Goal: Book appointment/travel/reservation

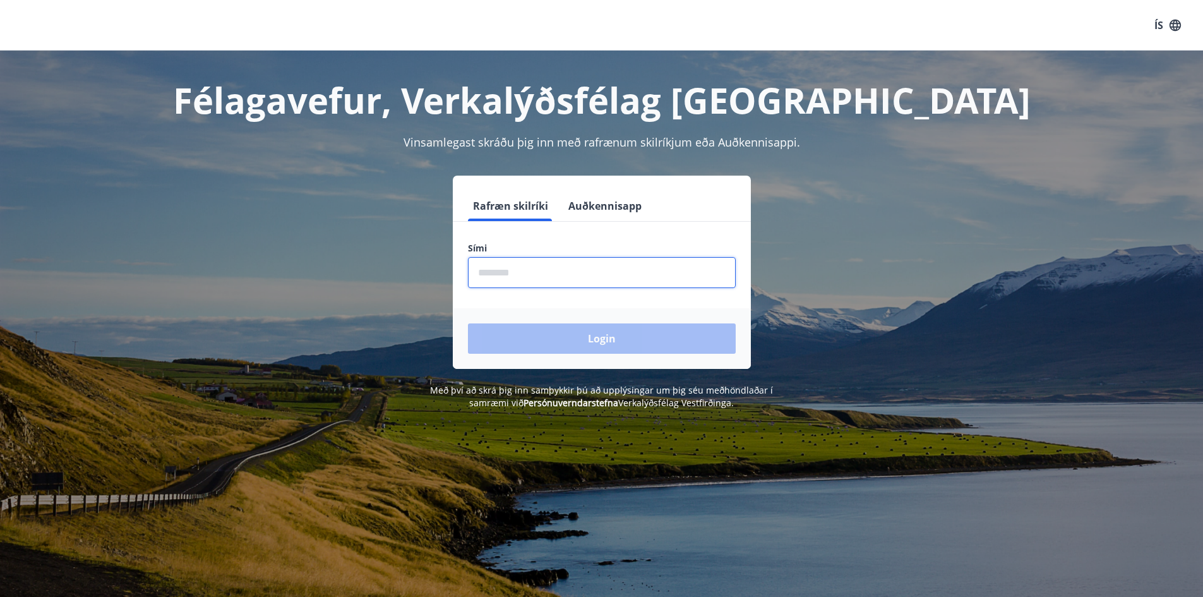
click at [538, 277] on input "phone" at bounding box center [602, 272] width 268 height 31
type input "********"
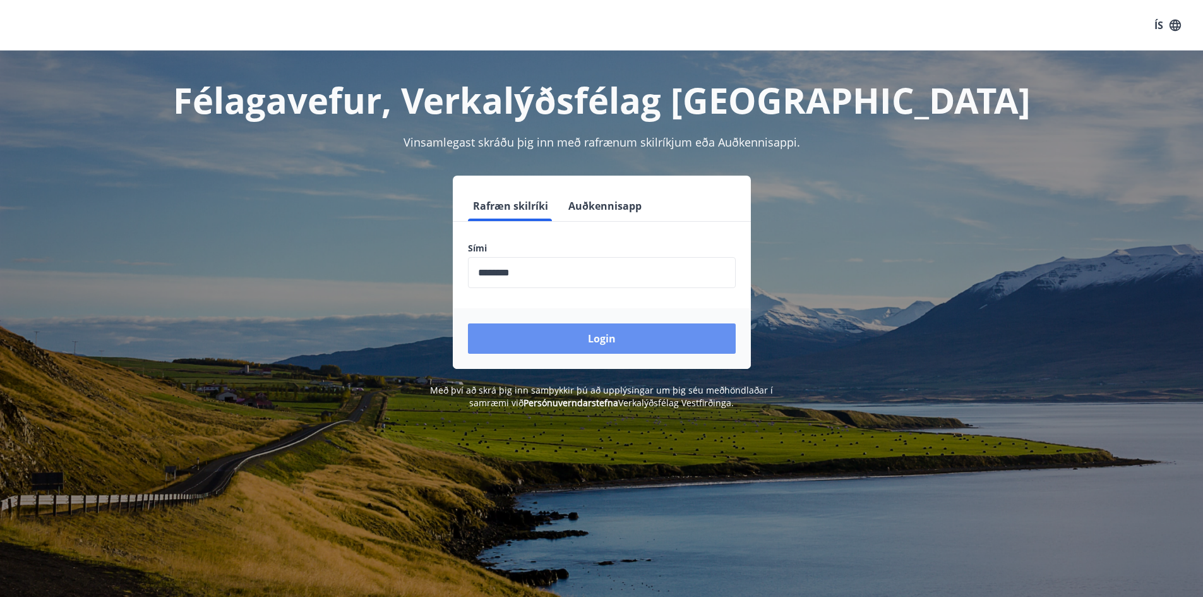
click at [602, 334] on button "Login" at bounding box center [602, 338] width 268 height 30
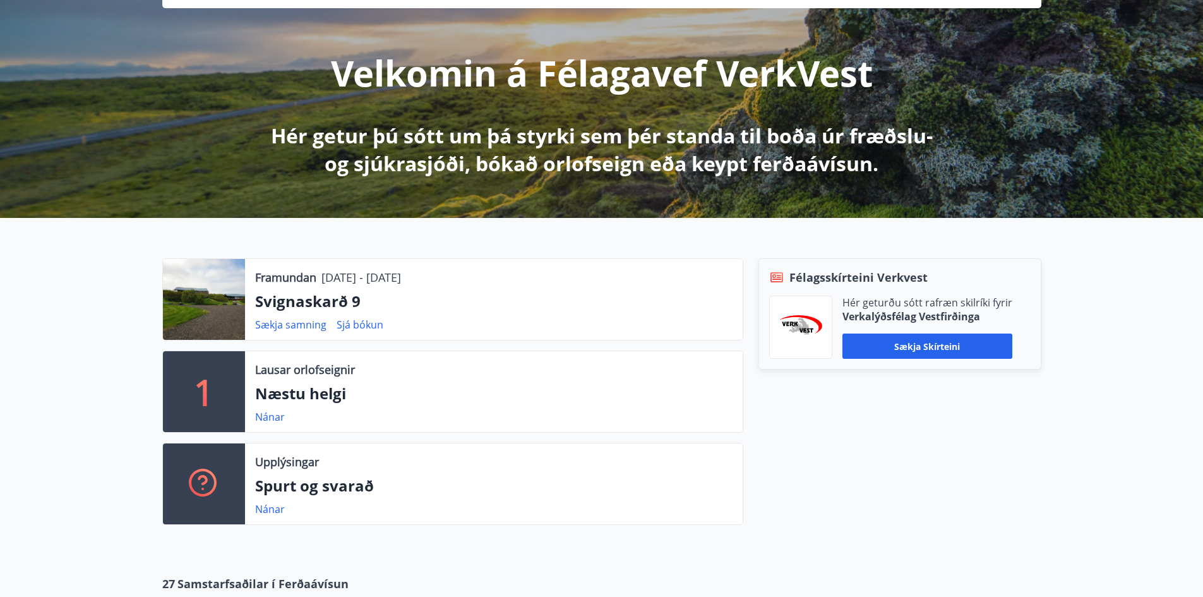
scroll to position [126, 0]
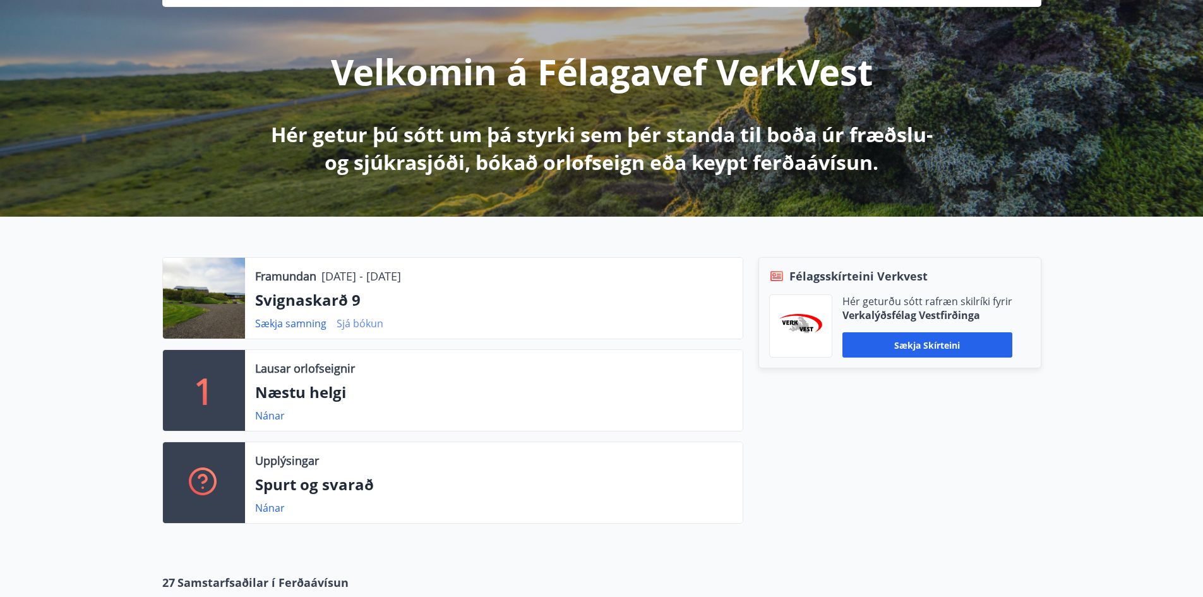
click at [345, 325] on link "Sjá bókun" at bounding box center [359, 323] width 47 height 14
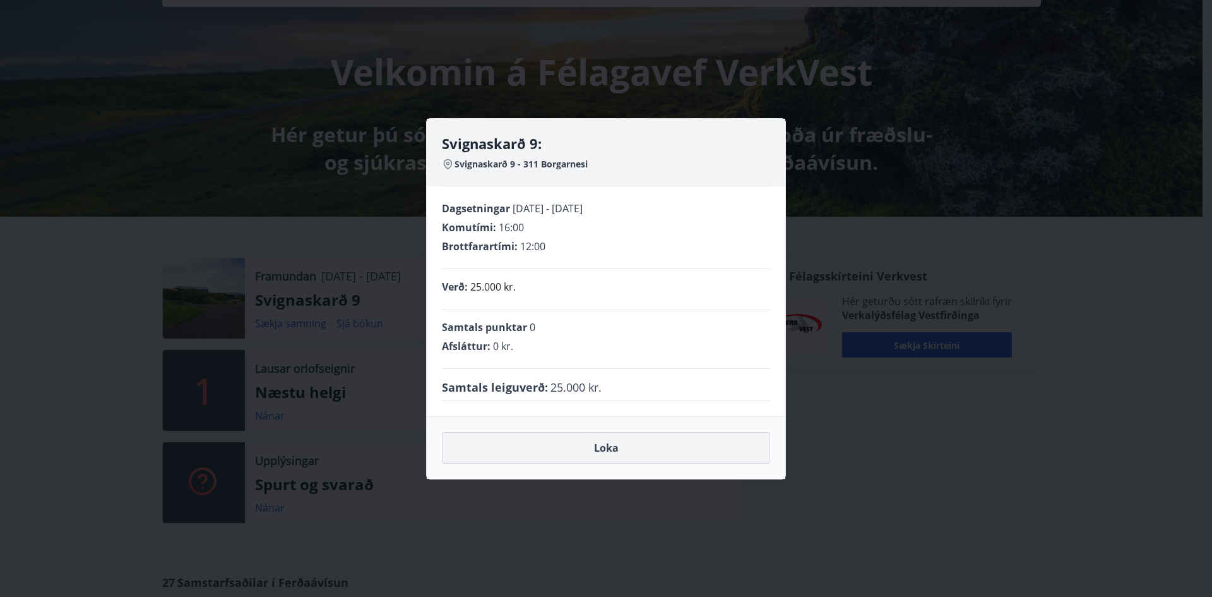
click at [583, 444] on button "Loka" at bounding box center [606, 448] width 328 height 32
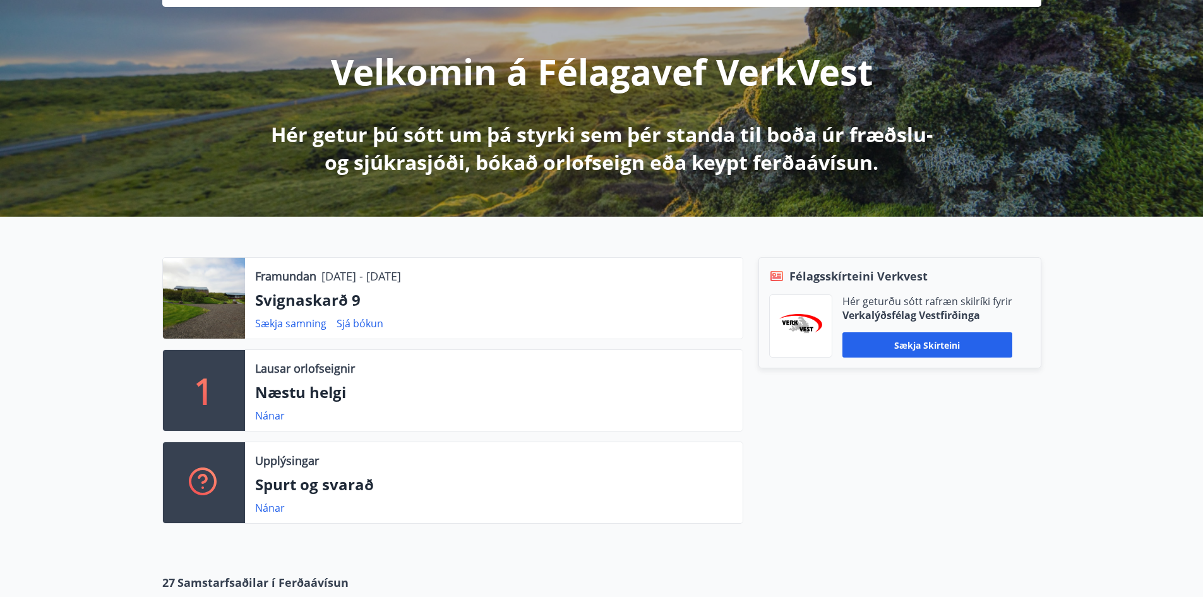
click at [297, 297] on p "Svignaskarð 9" at bounding box center [493, 299] width 477 height 21
click at [298, 275] on p "Framundan" at bounding box center [285, 276] width 61 height 16
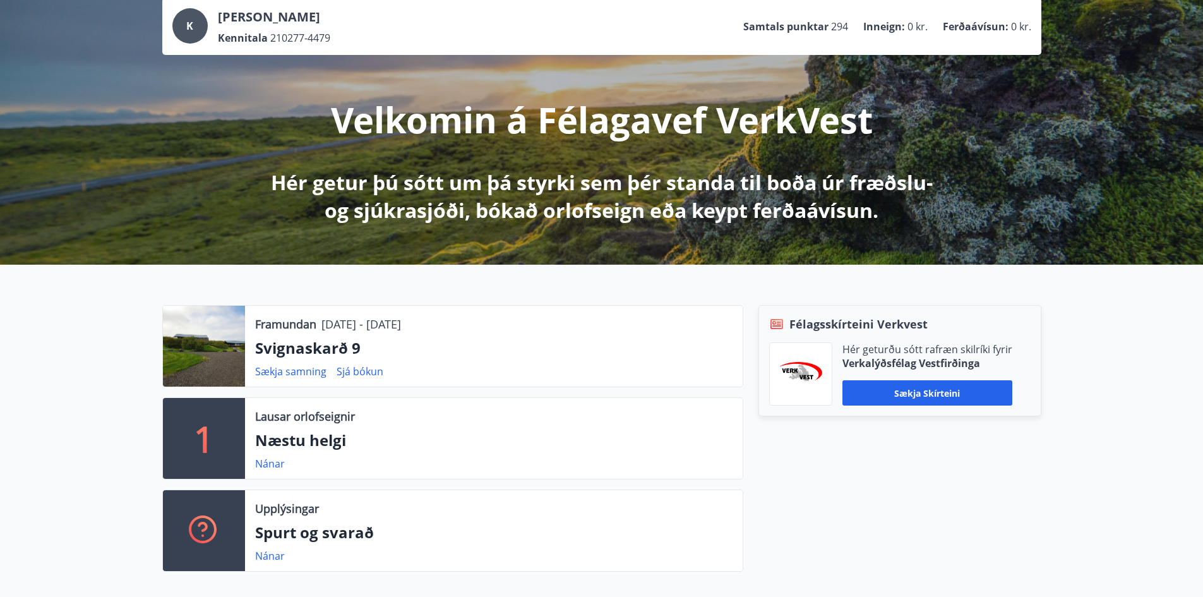
scroll to position [0, 0]
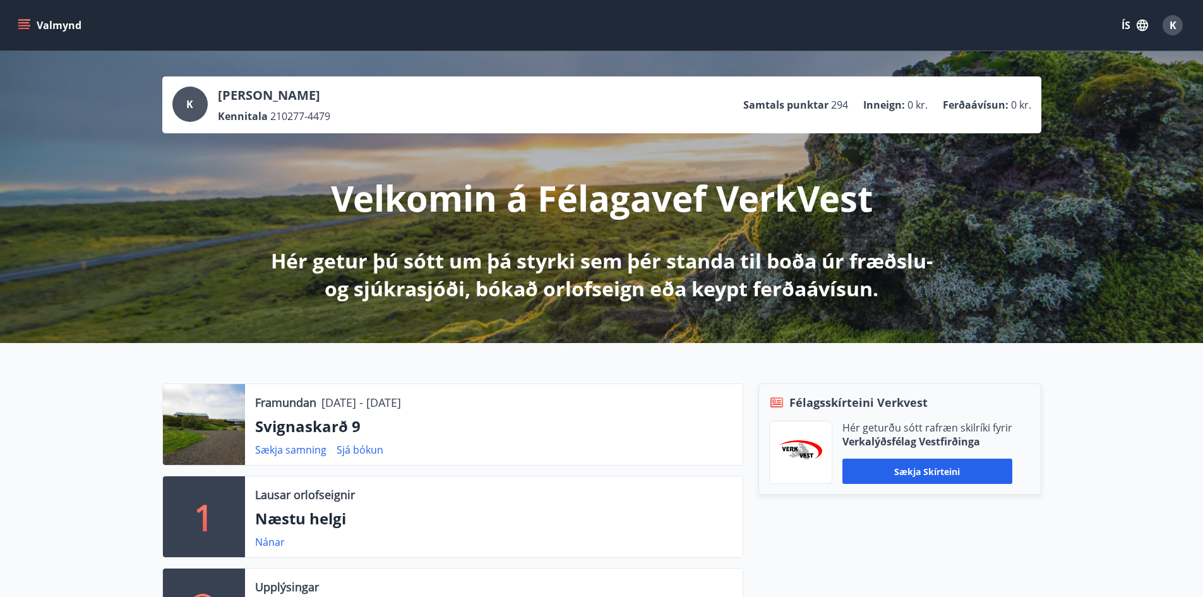
click at [30, 23] on button "Valmynd" at bounding box center [50, 25] width 71 height 23
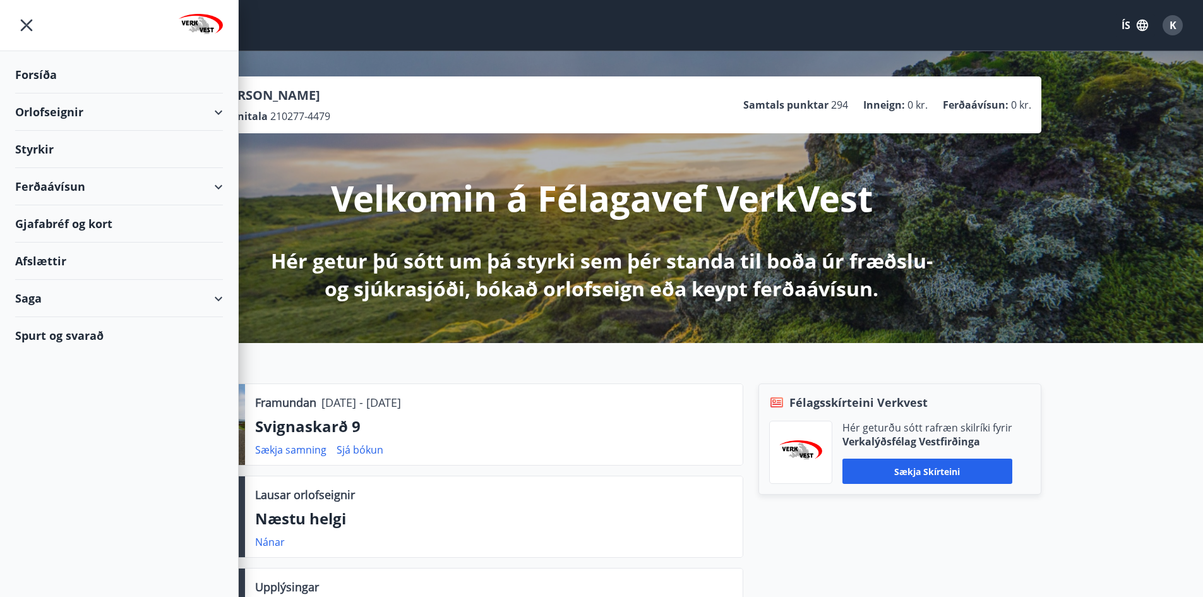
click at [104, 114] on div "Orlofseignir" at bounding box center [119, 111] width 208 height 37
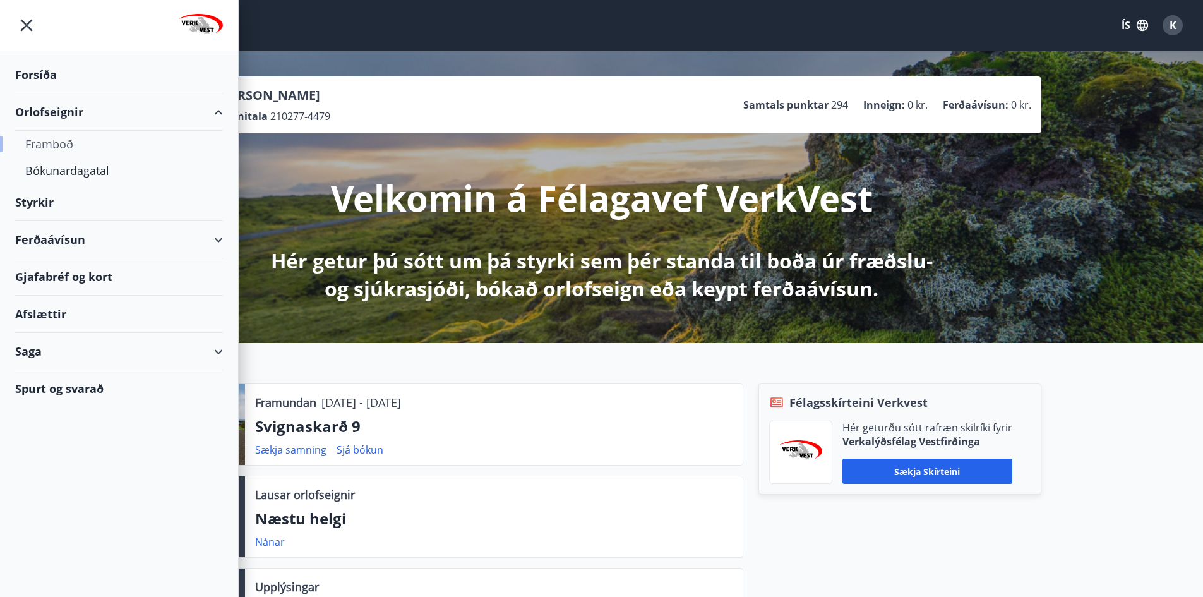
click at [65, 143] on div "Framboð" at bounding box center [118, 144] width 187 height 27
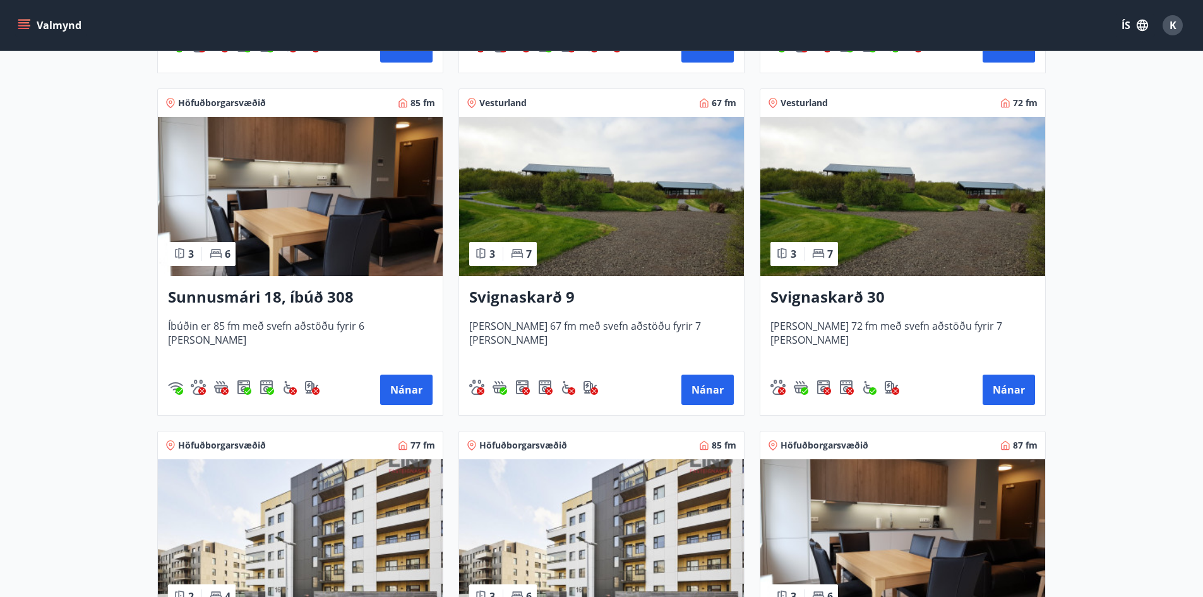
scroll to position [568, 0]
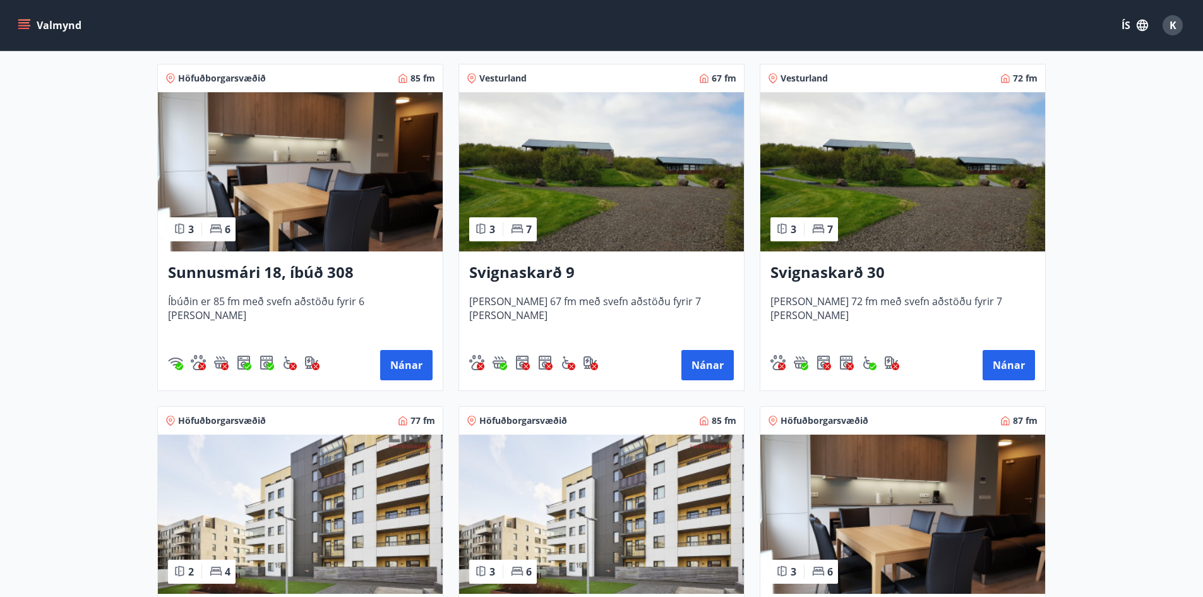
click at [545, 277] on h3 "Svignaskarð 9" at bounding box center [601, 272] width 264 height 23
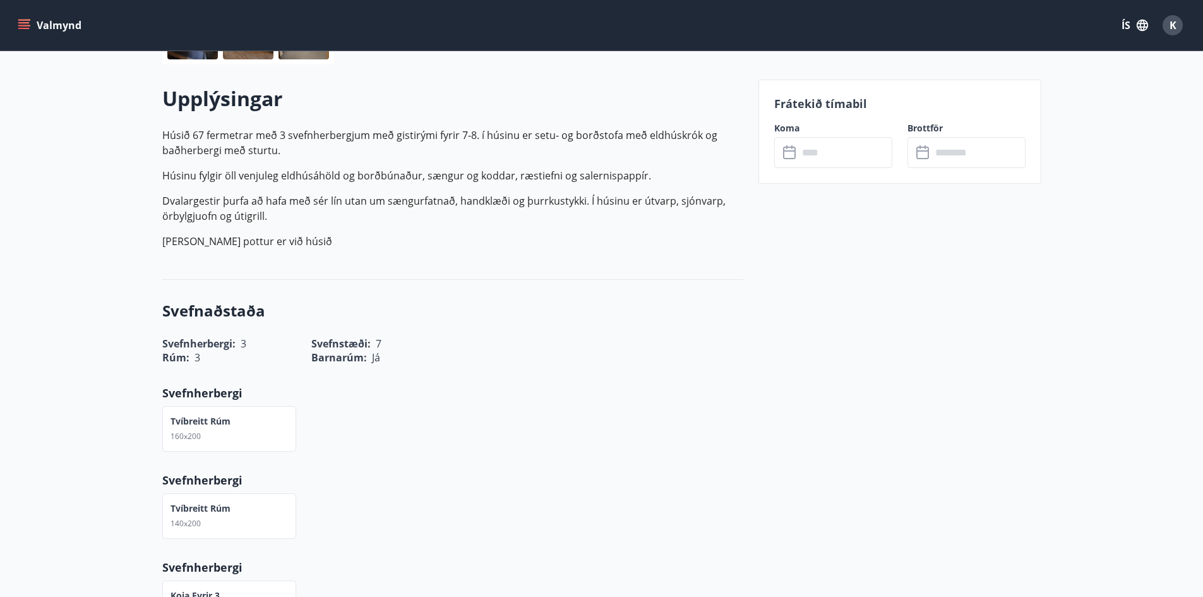
scroll to position [316, 0]
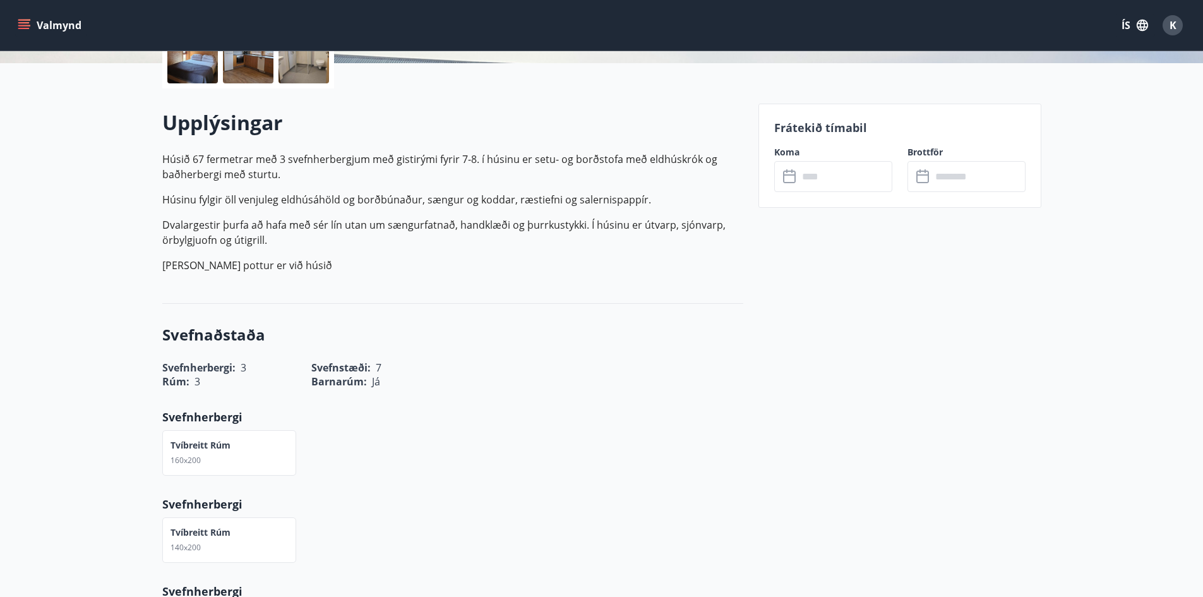
click at [788, 172] on icon at bounding box center [790, 176] width 15 height 15
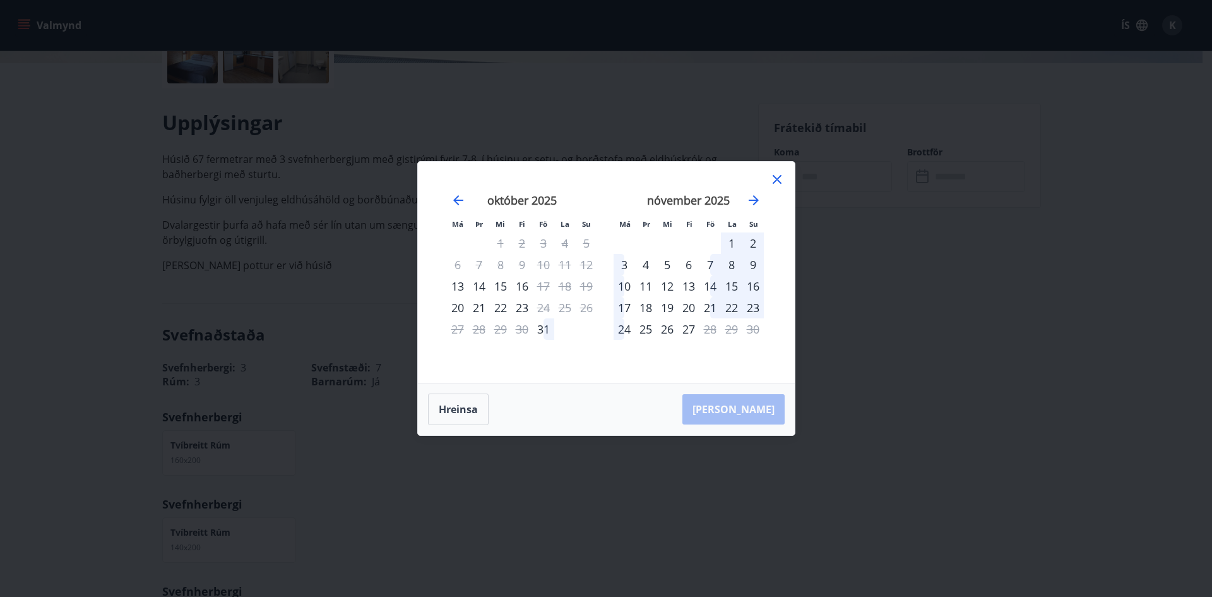
click at [522, 286] on div "16" at bounding box center [521, 285] width 21 height 21
click at [521, 284] on div "16" at bounding box center [521, 285] width 21 height 21
click at [518, 289] on div "16" at bounding box center [521, 285] width 21 height 21
click at [520, 284] on div "16" at bounding box center [521, 285] width 21 height 21
click at [502, 287] on div "15" at bounding box center [500, 285] width 21 height 21
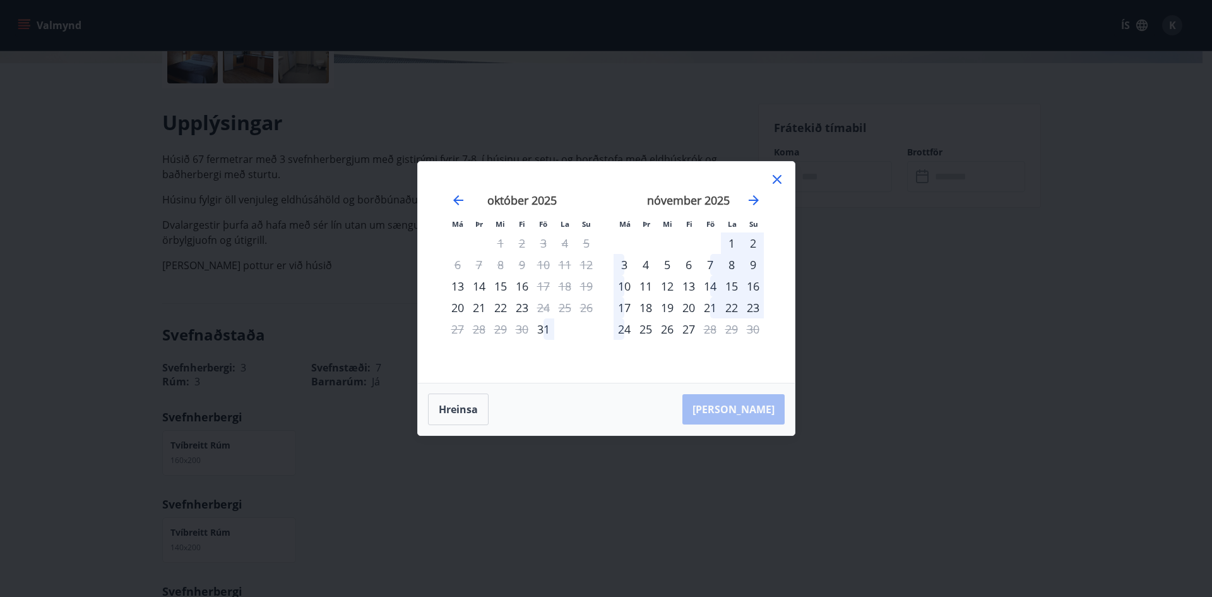
click at [522, 286] on div "16" at bounding box center [521, 285] width 21 height 21
click at [521, 284] on div "16" at bounding box center [521, 285] width 21 height 21
click at [483, 283] on div "14" at bounding box center [478, 285] width 21 height 21
drag, startPoint x: 498, startPoint y: 283, endPoint x: 519, endPoint y: 287, distance: 21.1
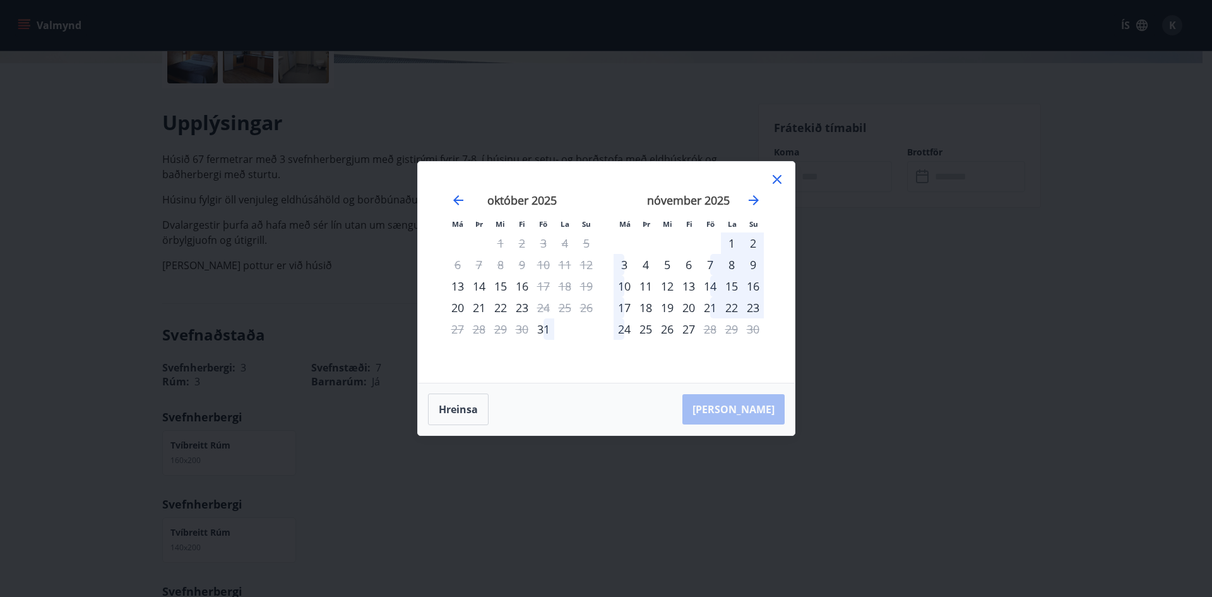
click at [502, 284] on div "15" at bounding box center [500, 285] width 21 height 21
click at [523, 287] on div "16" at bounding box center [521, 285] width 21 height 21
click at [521, 287] on div "16" at bounding box center [521, 285] width 21 height 21
click at [459, 282] on div "13" at bounding box center [457, 285] width 21 height 21
click at [530, 284] on div "Aðeins útritun í boði" at bounding box center [565, 271] width 149 height 33
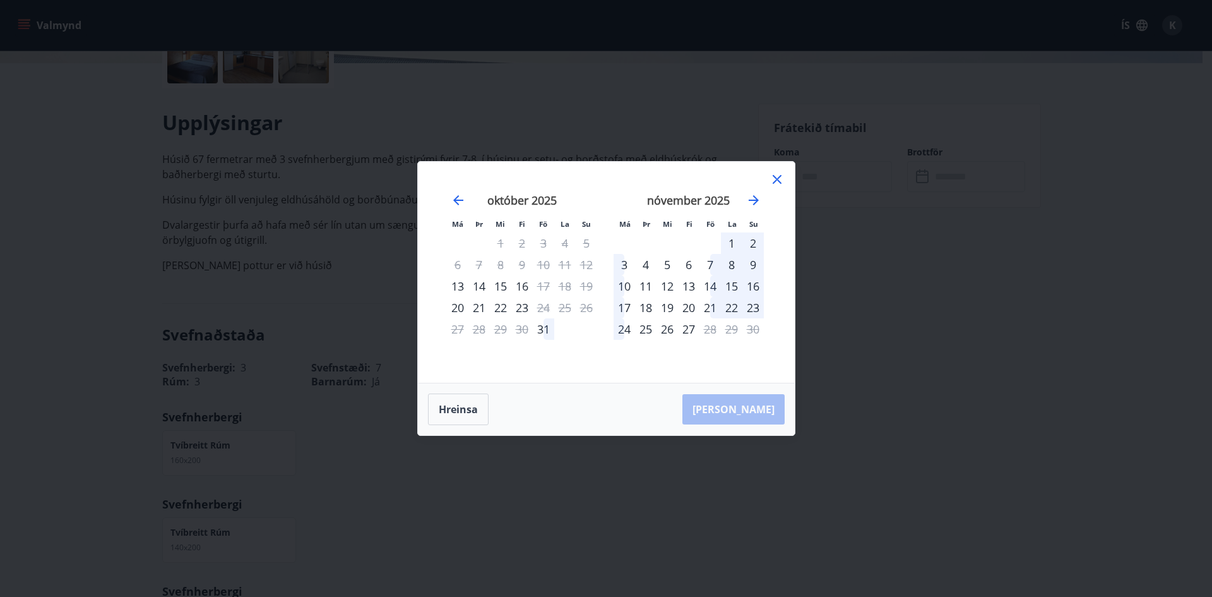
click at [527, 286] on div "16" at bounding box center [521, 285] width 21 height 21
click at [776, 178] on icon at bounding box center [777, 179] width 15 height 15
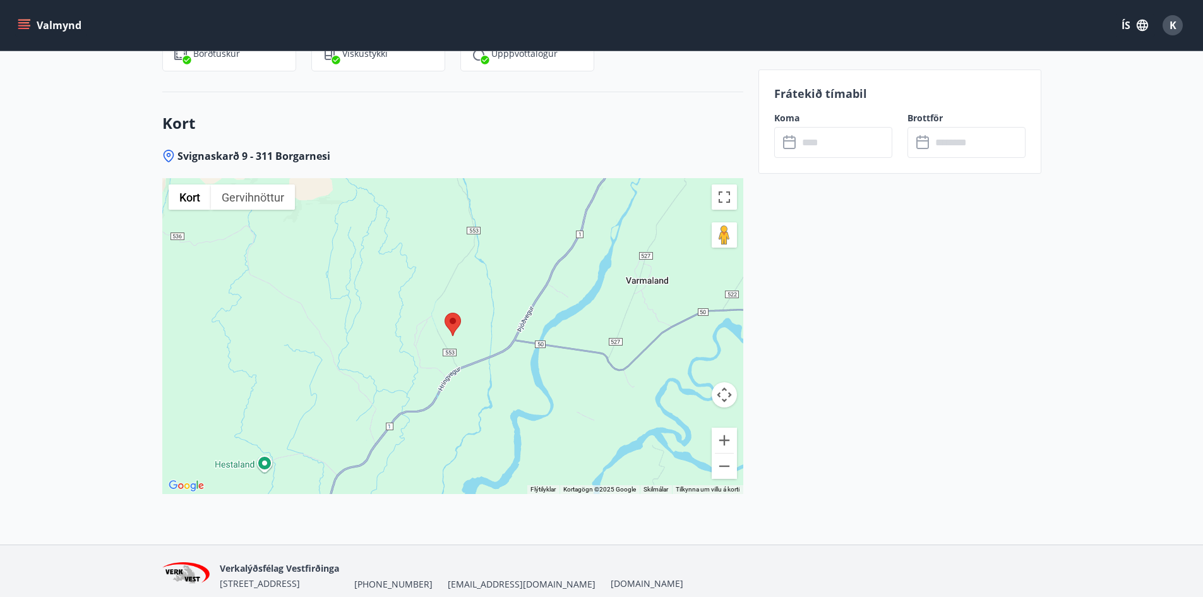
scroll to position [1596, 0]
